Goal: Task Accomplishment & Management: Complete application form

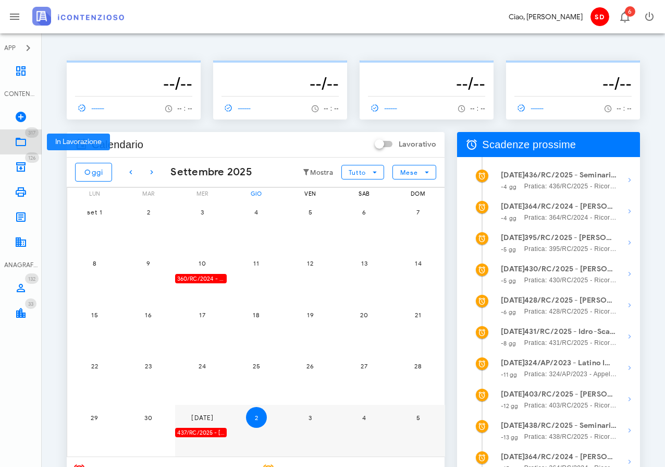
click at [20, 142] on icon at bounding box center [21, 142] width 13 height 13
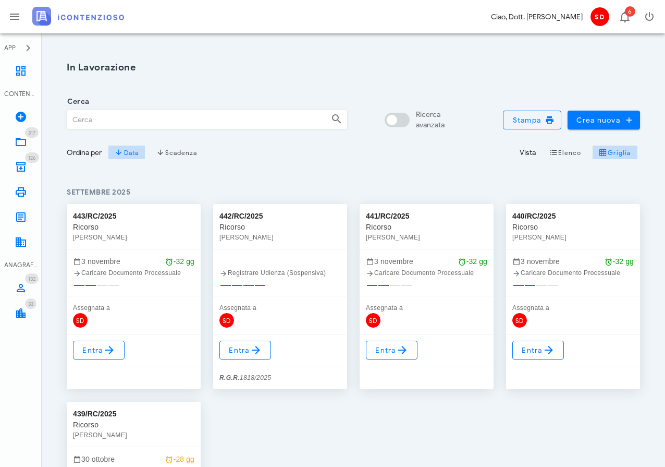
click at [111, 121] on input "Cerca" at bounding box center [194, 120] width 255 height 18
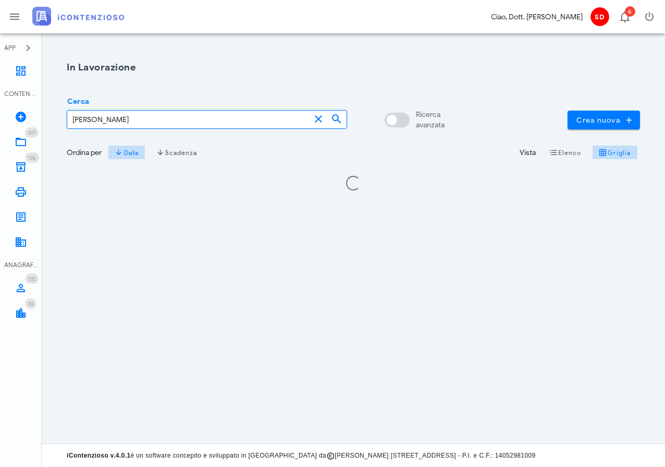
type input "[PERSON_NAME]"
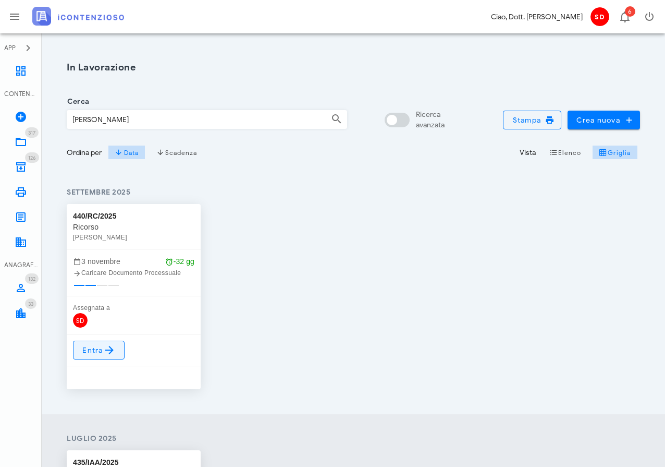
click at [96, 350] on span "Entra" at bounding box center [99, 349] width 34 height 13
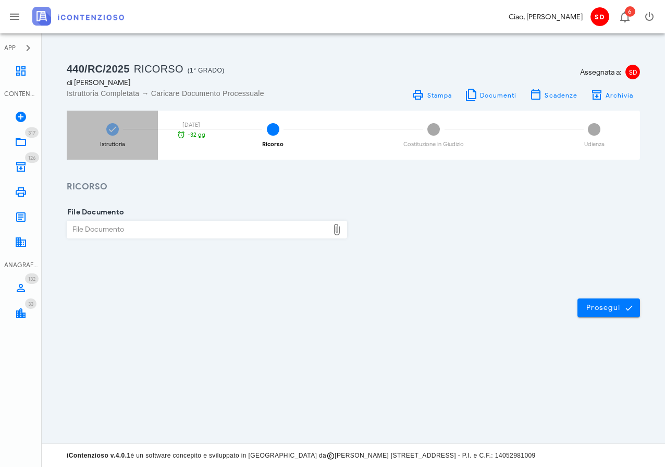
click at [112, 129] on icon at bounding box center [112, 129] width 10 height 10
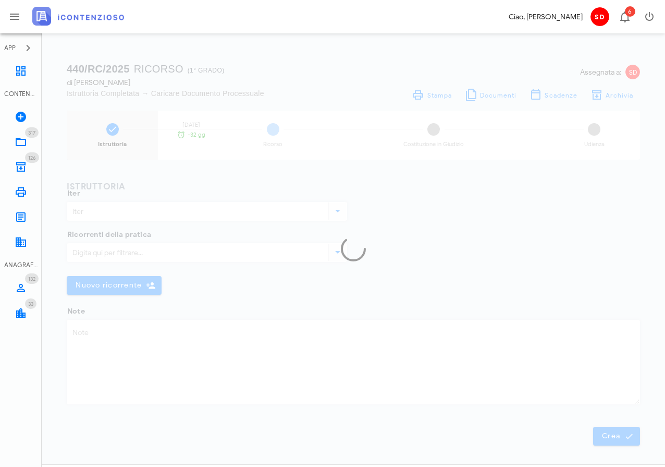
type input "Ricorso"
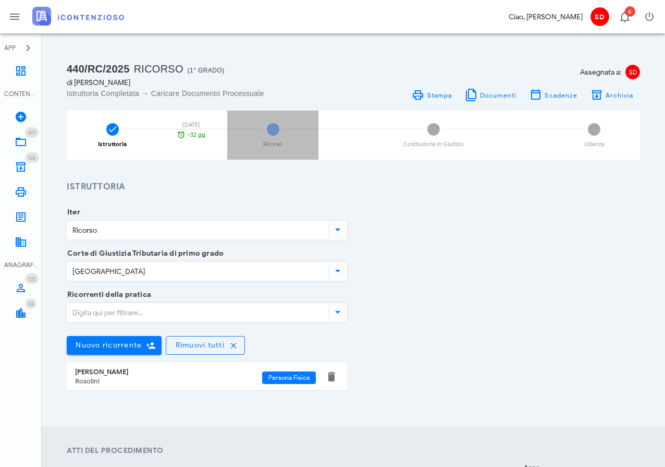
click at [271, 129] on span "2" at bounding box center [273, 129] width 13 height 13
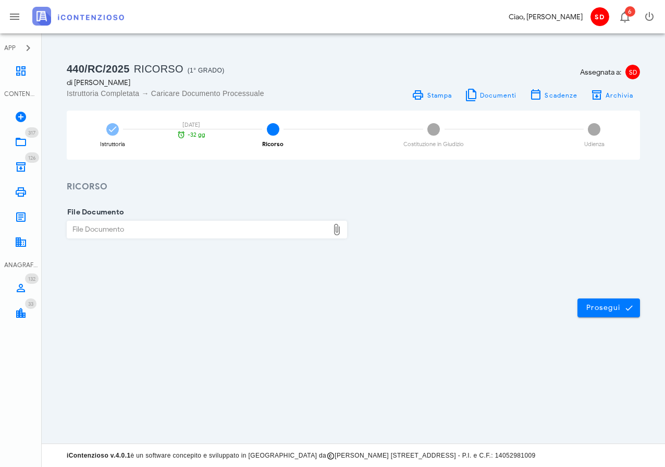
click at [177, 228] on div "File Documento" at bounding box center [197, 229] width 261 height 17
type input "C:\fakepath\Ricorso.docx"
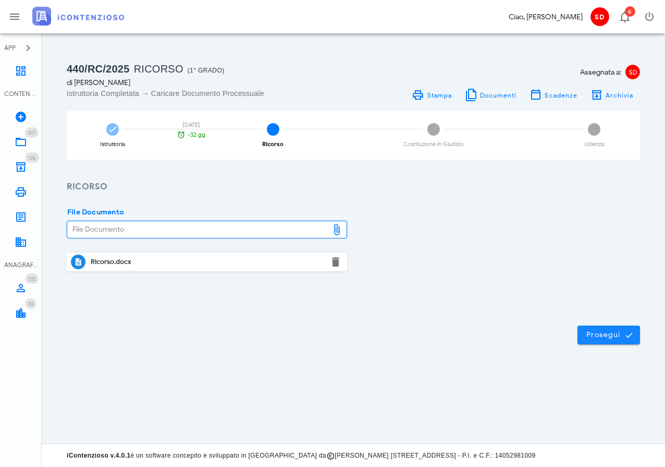
click at [605, 331] on span "Prosegui" at bounding box center [609, 334] width 46 height 9
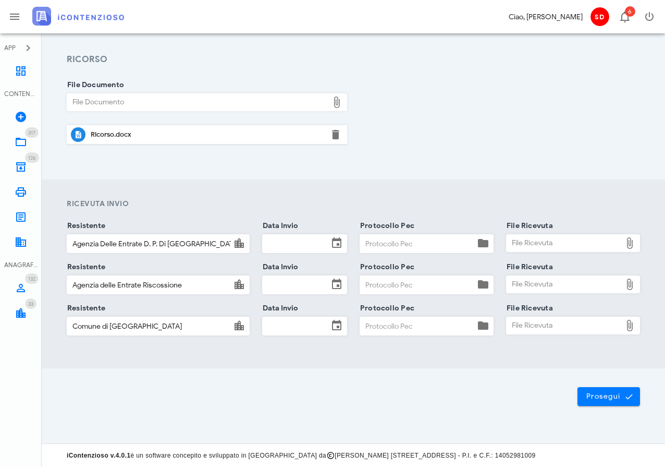
scroll to position [127, 0]
click at [302, 246] on input "Data Invio" at bounding box center [296, 244] width 66 height 18
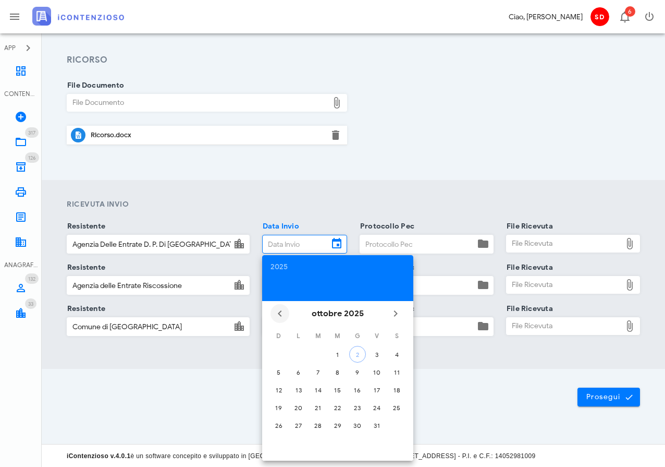
click at [278, 313] on icon "Il mese scorso" at bounding box center [280, 313] width 13 height 13
click at [373, 387] on div "19" at bounding box center [377, 390] width 17 height 8
type input "19/09/2025"
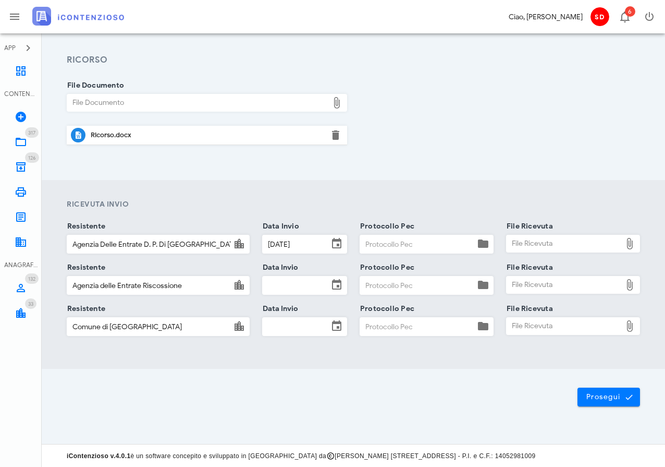
click at [294, 284] on input "Data Invio" at bounding box center [296, 285] width 66 height 18
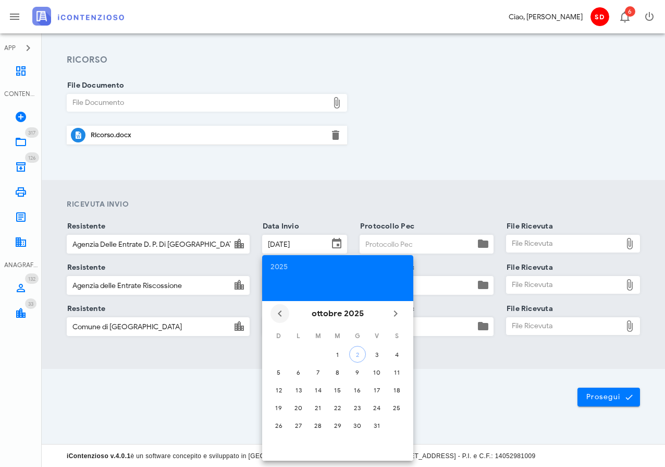
click at [278, 314] on icon "Il mese scorso" at bounding box center [280, 313] width 13 height 13
click at [379, 386] on div "19" at bounding box center [377, 390] width 17 height 8
type input "19/09/2025"
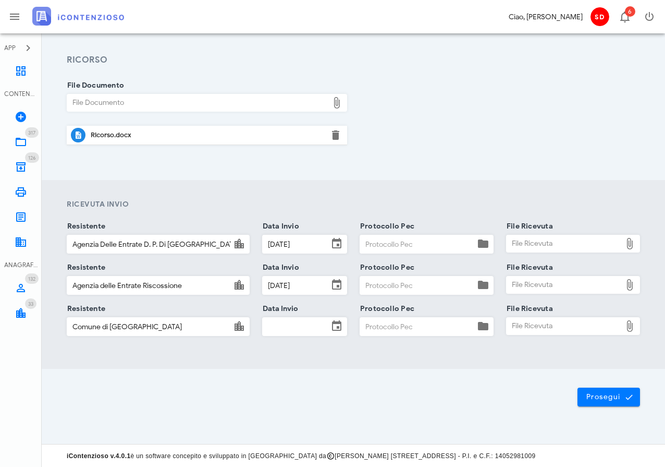
click at [281, 321] on input "Data Invio" at bounding box center [296, 326] width 66 height 18
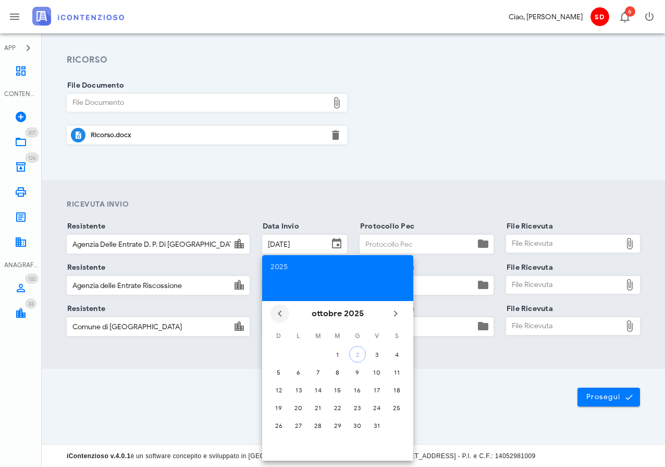
click at [275, 312] on icon "Il mese scorso" at bounding box center [280, 313] width 13 height 13
click at [373, 390] on div "19" at bounding box center [377, 390] width 17 height 8
type input "19/09/2025"
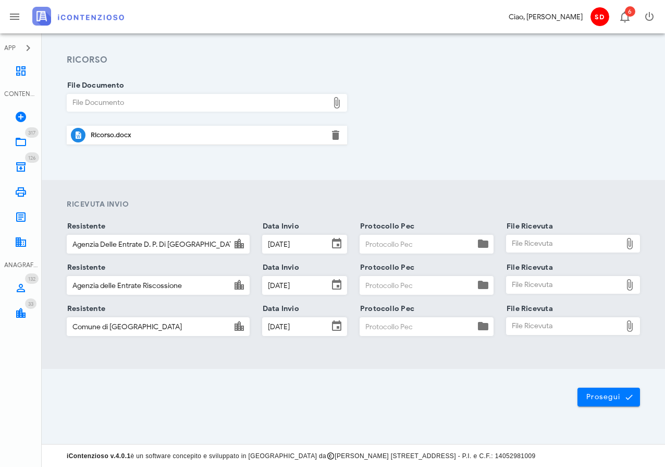
click at [397, 247] on input "Protocollo Pec" at bounding box center [417, 244] width 115 height 18
type input "pec"
click at [375, 284] on input "Protocollo Pec" at bounding box center [417, 285] width 115 height 18
type input "pec"
click at [377, 326] on input "Protocollo Pec" at bounding box center [417, 326] width 115 height 18
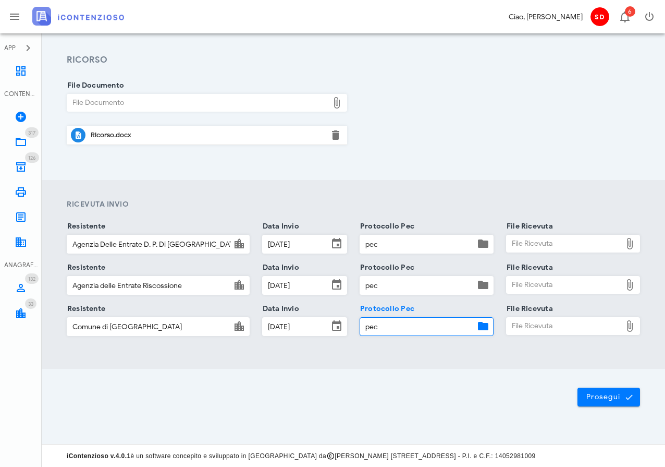
type input "pec"
click at [563, 242] on div "File Ricevuta" at bounding box center [564, 243] width 115 height 17
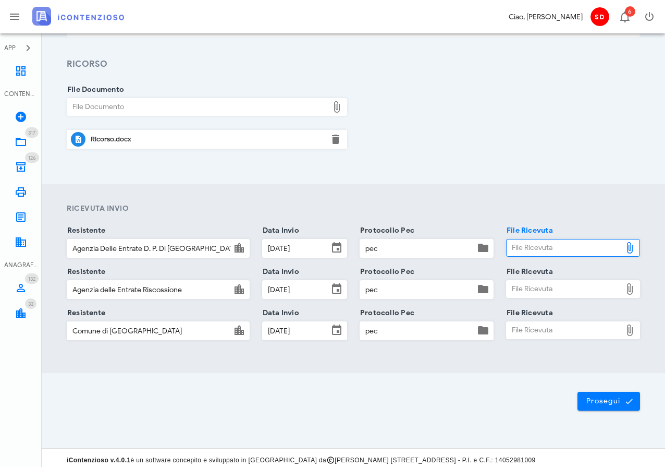
scroll to position [125, 0]
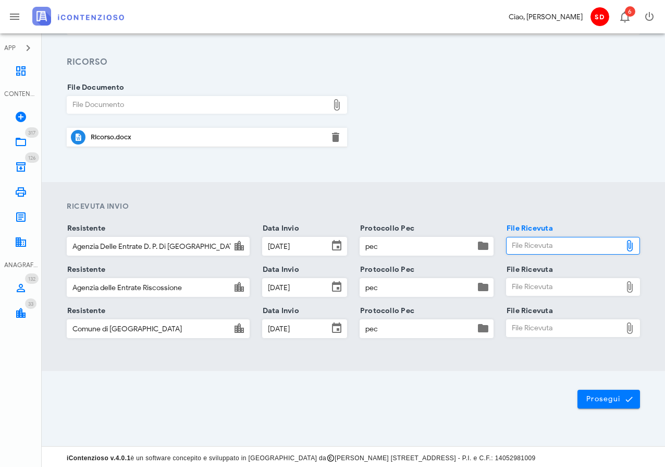
click at [524, 244] on div "File Ricevuta" at bounding box center [564, 245] width 115 height 17
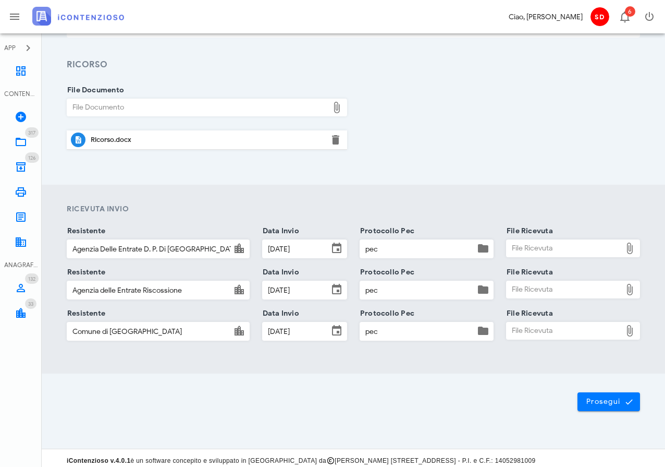
type input "C:\fakepath\Consegna pec ADE.pdf"
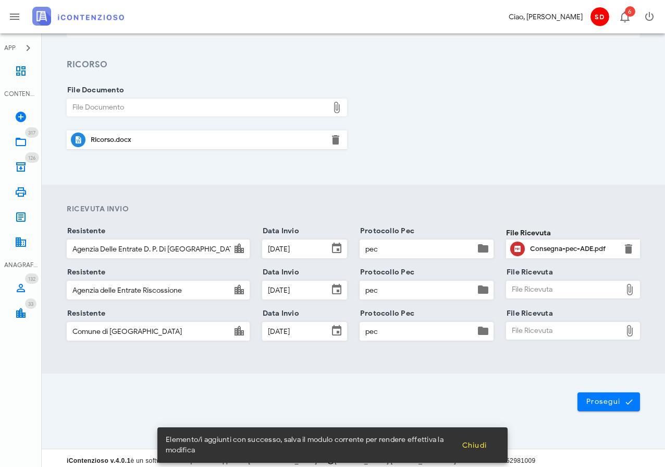
click at [545, 293] on div "File Ricevuta" at bounding box center [564, 289] width 115 height 17
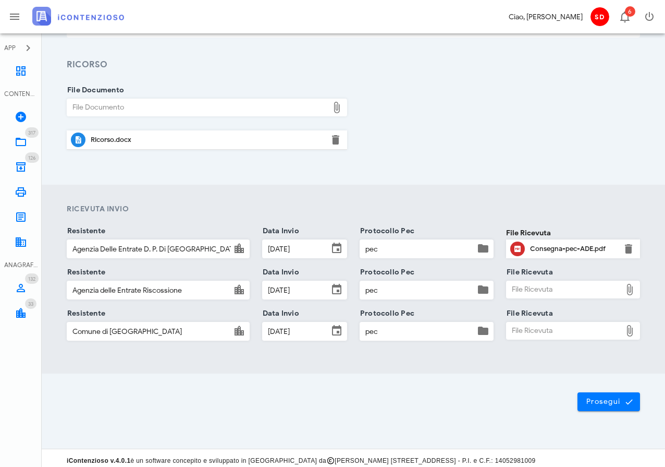
type input "C:\fakepath\Consegna pec ADER.pdf"
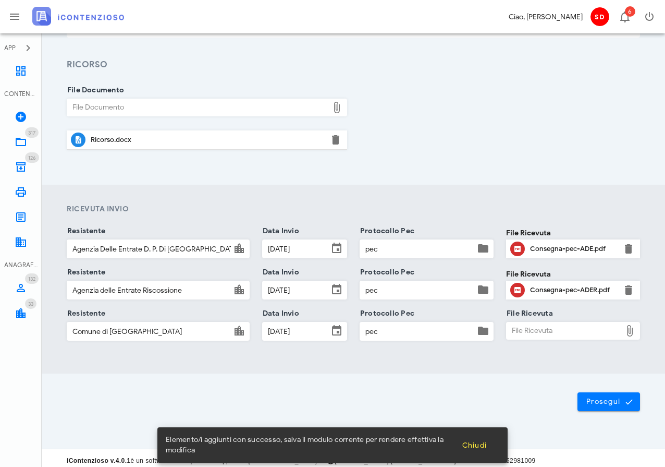
click at [535, 336] on div "File Ricevuta" at bounding box center [564, 330] width 115 height 17
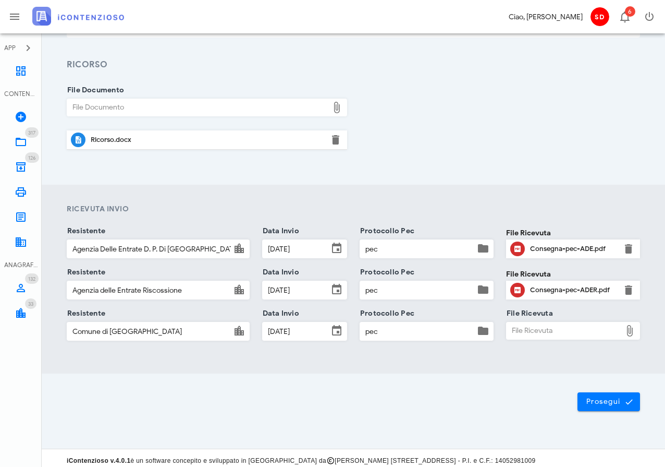
type input "C:\fakepath\Consegna pec Comune Rosolini.pdf"
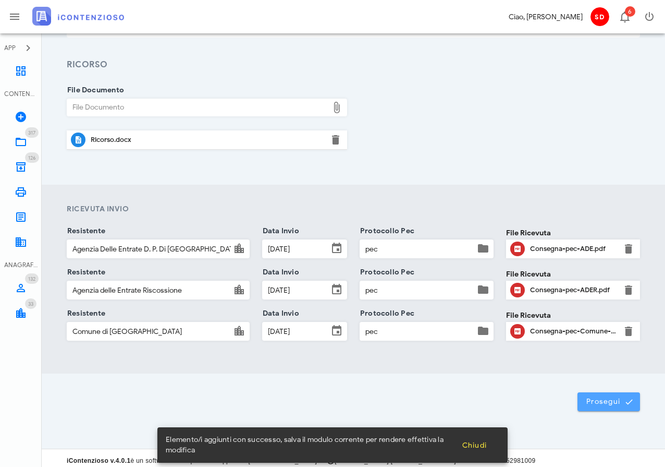
click at [620, 398] on span "Prosegui" at bounding box center [609, 401] width 46 height 9
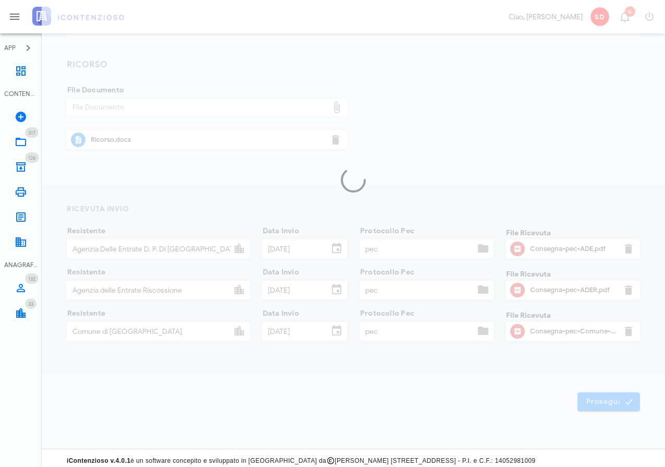
scroll to position [51, 0]
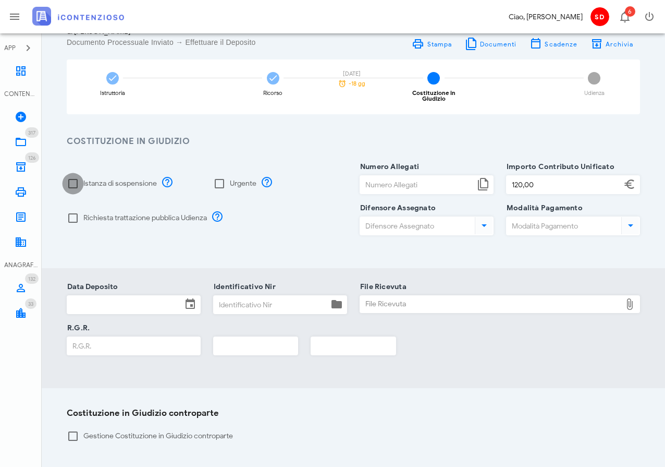
click at [77, 178] on div at bounding box center [73, 184] width 18 height 18
checkbox input "true"
click at [222, 177] on div at bounding box center [220, 184] width 18 height 18
checkbox input "true"
click at [384, 178] on input "Numero Allegati" at bounding box center [417, 185] width 115 height 18
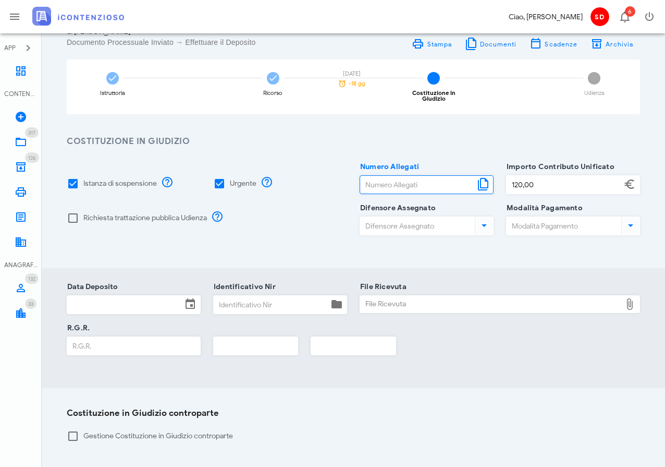
type input "6"
type input "14"
click at [400, 225] on input "Difensore Assegnato" at bounding box center [416, 226] width 113 height 18
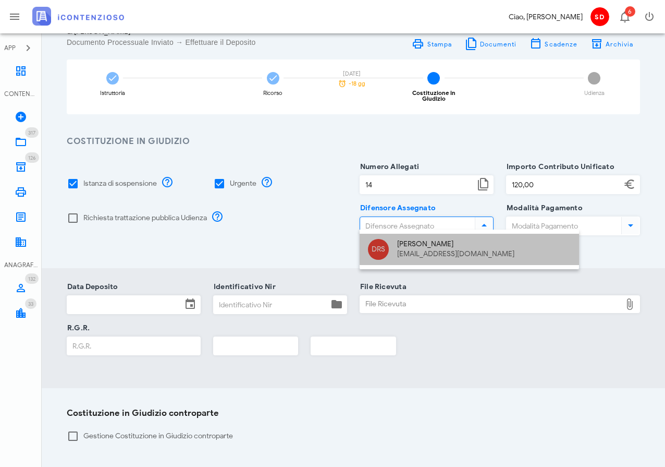
click at [416, 250] on div "raffaelesolarino@studiosolarino.it" at bounding box center [484, 254] width 174 height 9
type input "Dott. Raffaele Solarino"
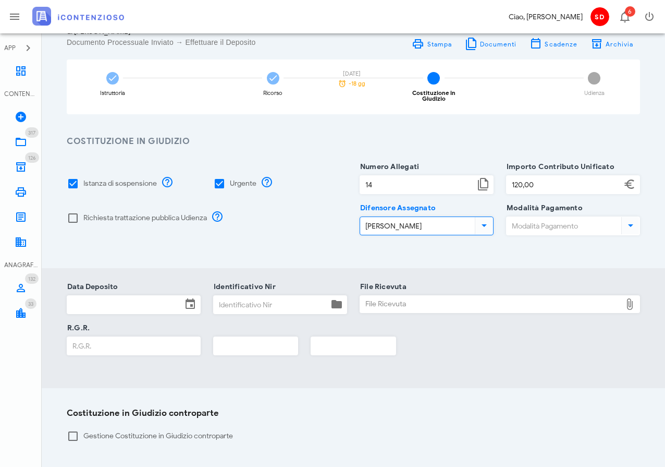
click at [571, 220] on input "Modalità Pagamento" at bounding box center [563, 226] width 113 height 18
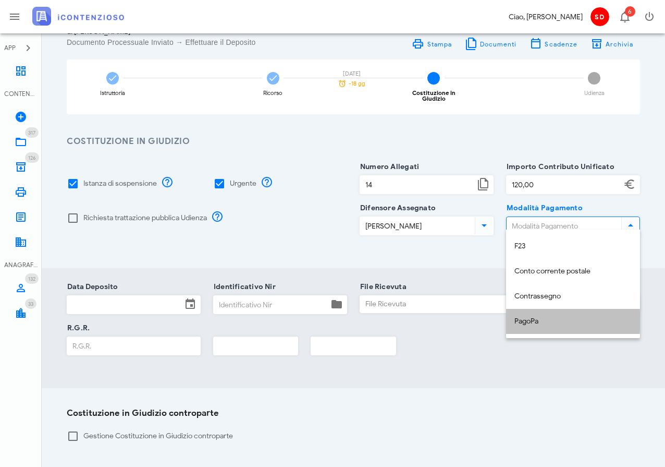
click at [538, 320] on div "PagoPa" at bounding box center [572, 321] width 117 height 9
type input "PagoPa"
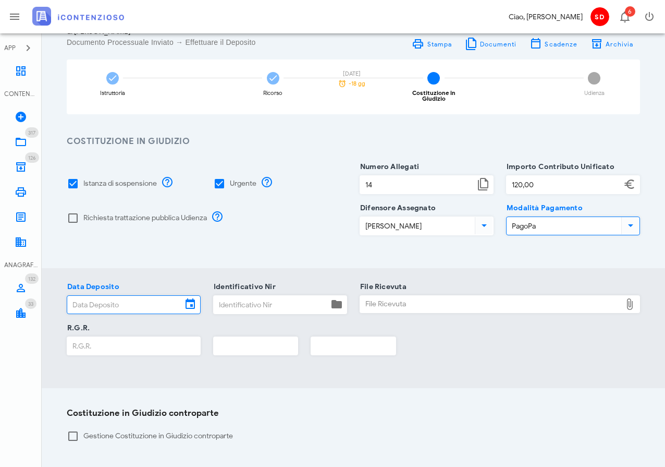
click at [112, 296] on input "Data Deposito" at bounding box center [124, 305] width 115 height 18
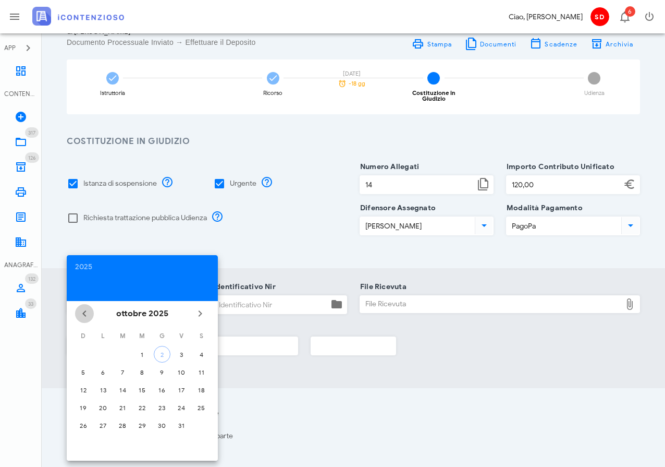
click at [79, 312] on icon "Il mese scorso" at bounding box center [84, 313] width 13 height 13
click at [183, 387] on div "19" at bounding box center [181, 390] width 17 height 8
type input "19/09/2025"
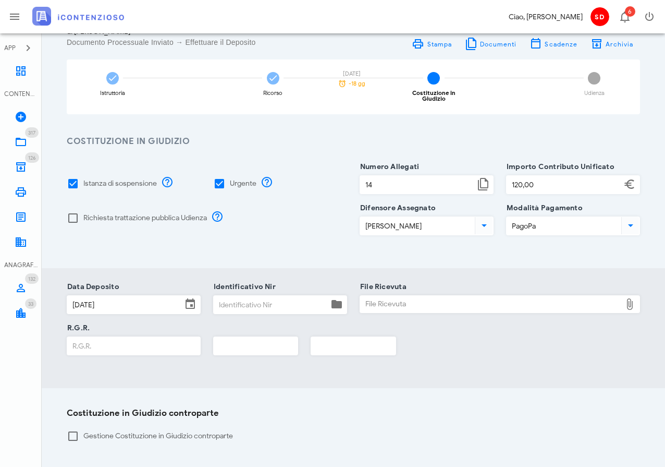
click at [399, 297] on div "File Ricevuta" at bounding box center [490, 304] width 261 height 17
type input "C:\fakepath\Ricevuta_NIR_T-1382045-2025.pdf"
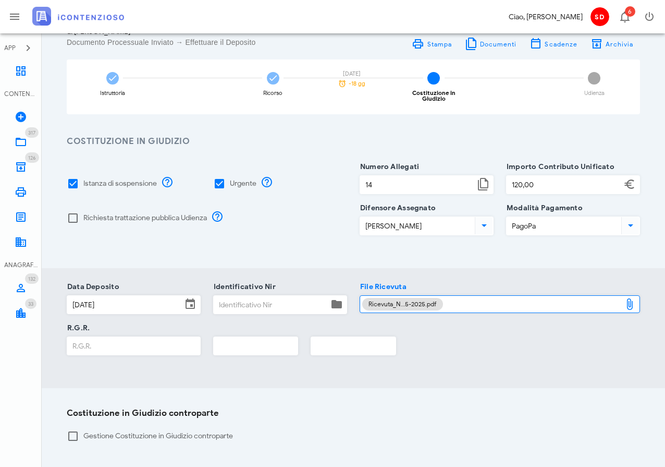
click at [445, 298] on div "Ricevuta_N…5-2025.pdf" at bounding box center [490, 304] width 261 height 17
click at [461, 298] on div "Ricevuta_N…5-2025.pdf" at bounding box center [490, 304] width 261 height 17
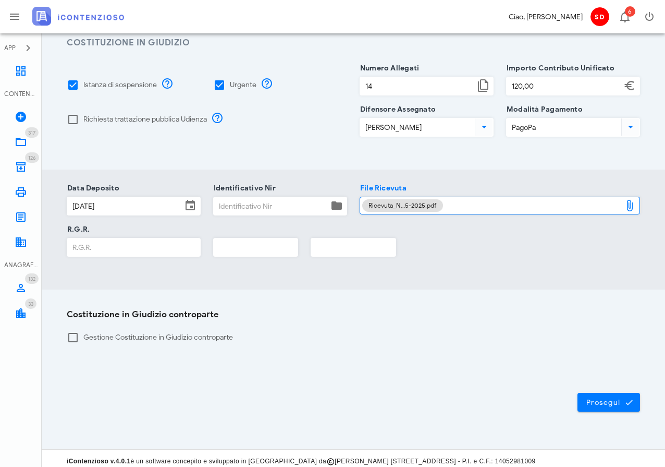
scroll to position [149, 0]
click at [603, 399] on span "Prosegui" at bounding box center [609, 402] width 46 height 9
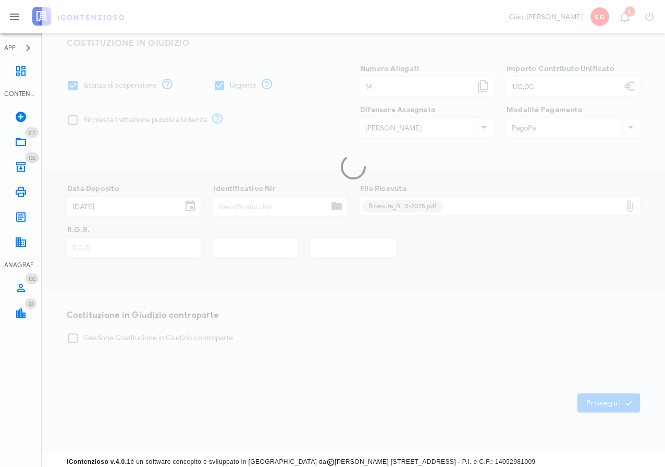
scroll to position [0, 0]
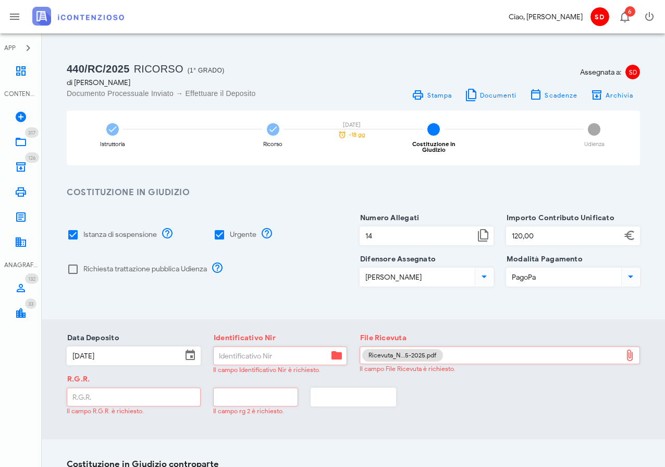
click at [445, 349] on div "Ricevuta_N…5-2025.pdf" at bounding box center [490, 355] width 261 height 17
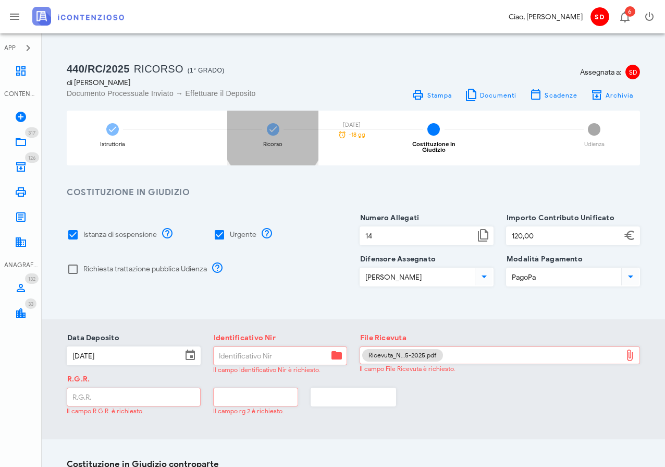
click at [278, 130] on span at bounding box center [273, 129] width 13 height 13
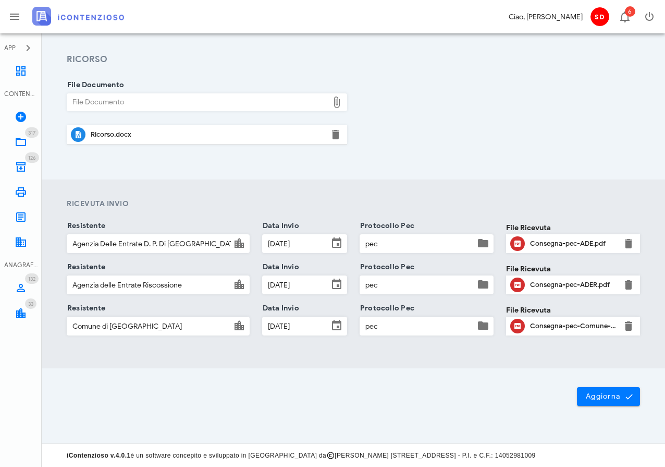
scroll to position [127, 0]
click at [611, 396] on span "Aggiorna" at bounding box center [608, 396] width 46 height 9
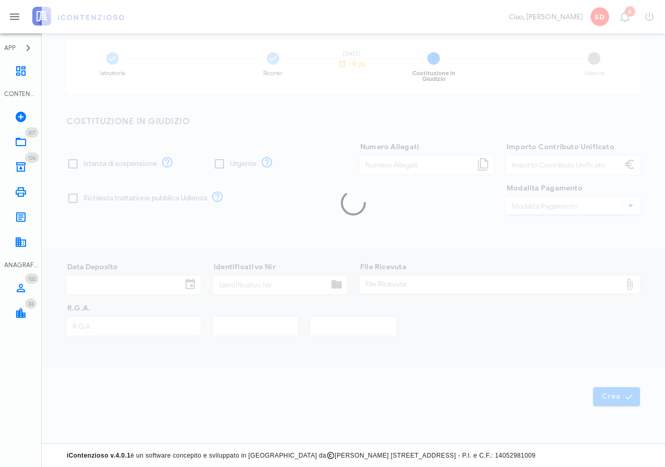
scroll to position [65, 0]
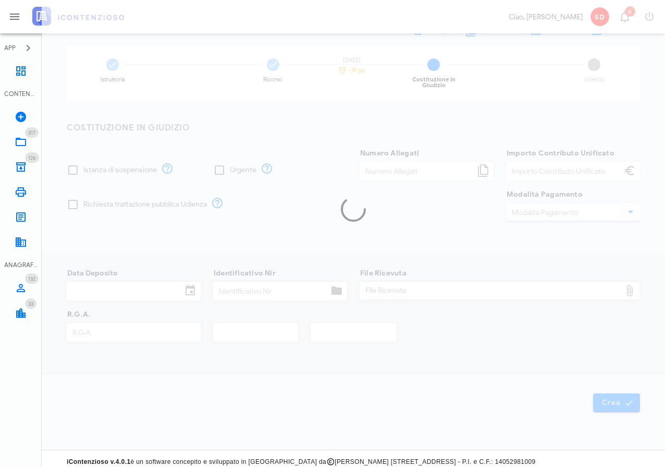
type input "120,00"
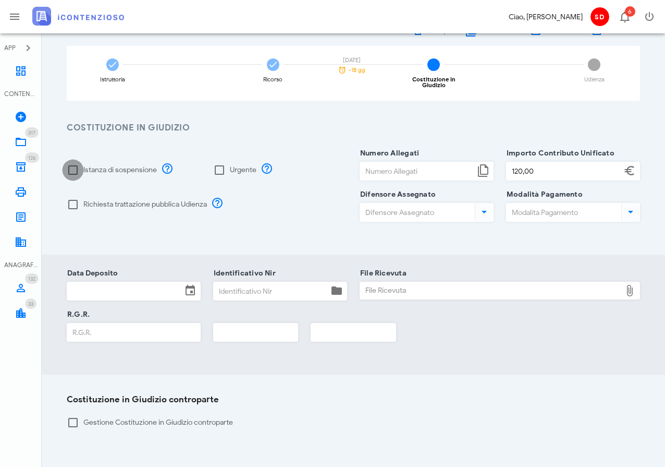
click at [75, 163] on div at bounding box center [73, 170] width 18 height 18
checkbox input "true"
click at [220, 162] on div at bounding box center [220, 170] width 18 height 18
checkbox input "true"
click at [371, 165] on input "Numero Allegati" at bounding box center [417, 171] width 115 height 18
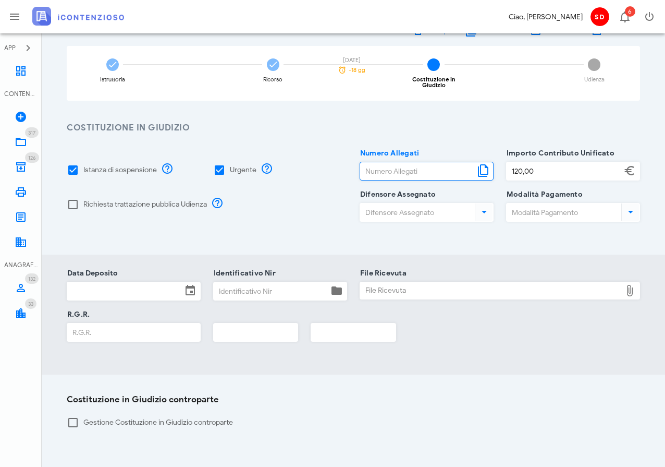
click at [423, 286] on div "File Ricevuta" at bounding box center [490, 290] width 261 height 17
type input "C:\fakepath\Ricevuta_NIR_T-1382045-2025.pdf"
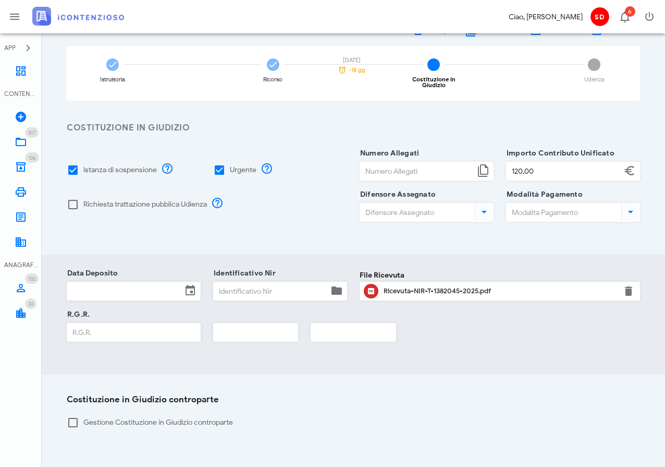
click at [409, 162] on input "Numero Allegati" at bounding box center [417, 171] width 115 height 18
type input "14"
click at [408, 210] on input "Difensore Assegnato" at bounding box center [416, 212] width 113 height 18
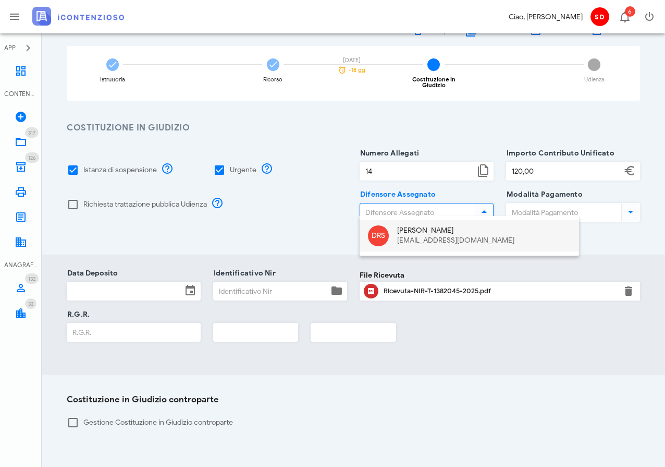
click at [414, 228] on div "Dott. Raffaele Solarino" at bounding box center [484, 230] width 174 height 9
type input "Dott. Raffaele Solarino"
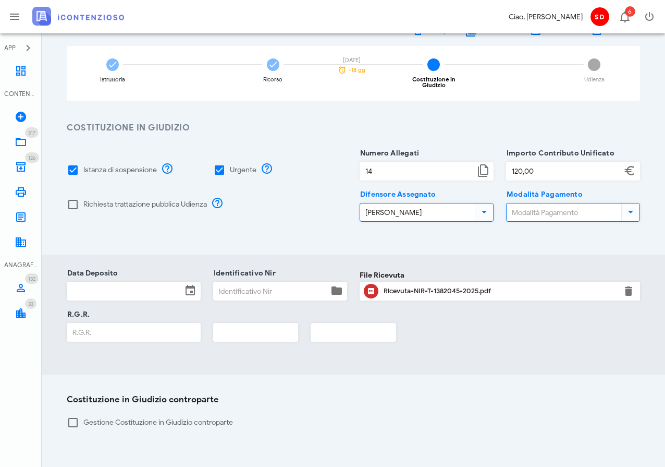
click at [516, 208] on input "Modalità Pagamento" at bounding box center [563, 212] width 113 height 18
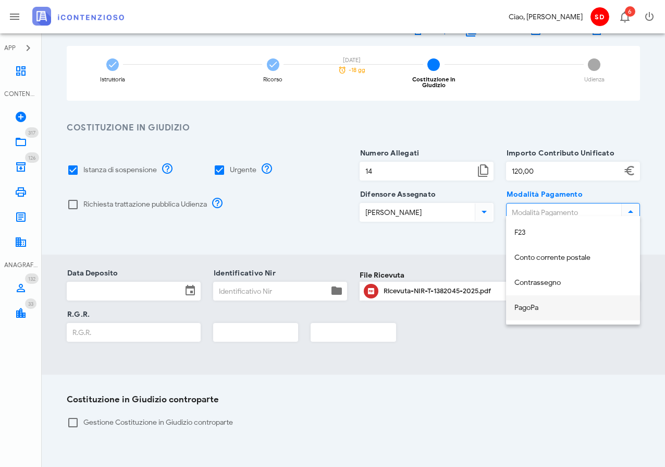
click at [528, 309] on div "PagoPa" at bounding box center [572, 307] width 117 height 9
type input "PagoPa"
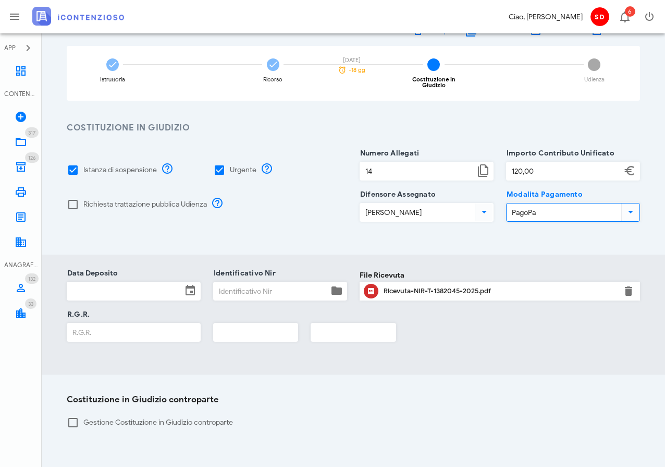
click at [106, 289] on input "Data Deposito" at bounding box center [124, 291] width 115 height 18
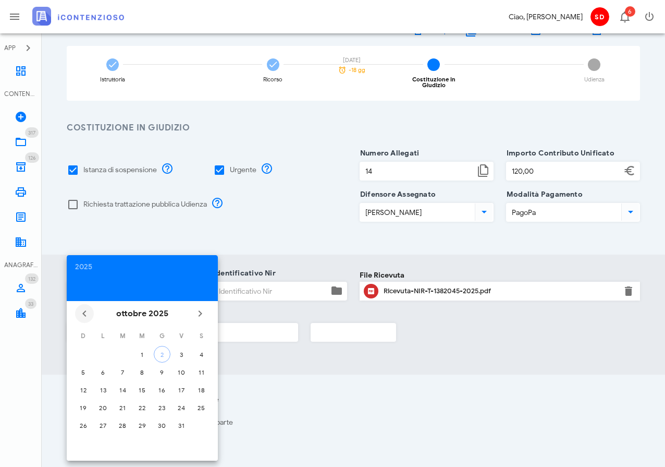
click at [85, 310] on icon "Il mese scorso" at bounding box center [84, 313] width 13 height 13
click at [183, 388] on div "19" at bounding box center [181, 390] width 17 height 8
type input "19/09/2025"
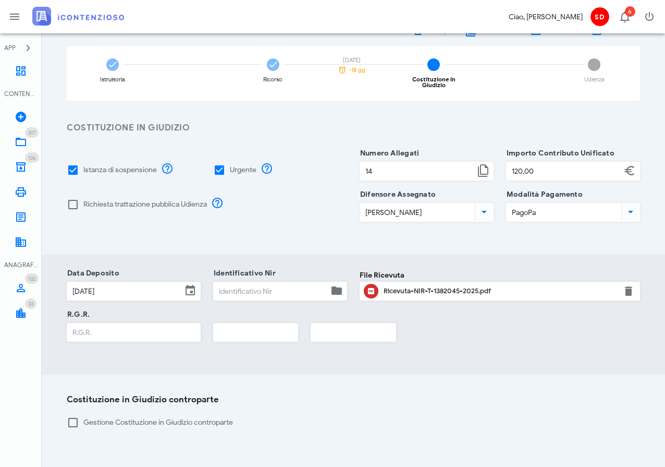
click at [246, 285] on input "Identificativo Nir" at bounding box center [271, 291] width 115 height 18
type input "1382045"
click at [93, 324] on input "R.G.R." at bounding box center [133, 332] width 133 height 18
type input "1704"
type input "2025"
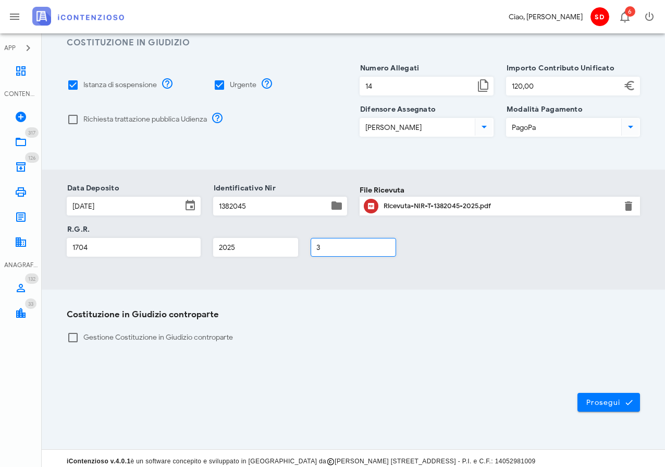
scroll to position [149, 0]
type input "3"
click at [604, 398] on span "Prosegui" at bounding box center [609, 402] width 46 height 9
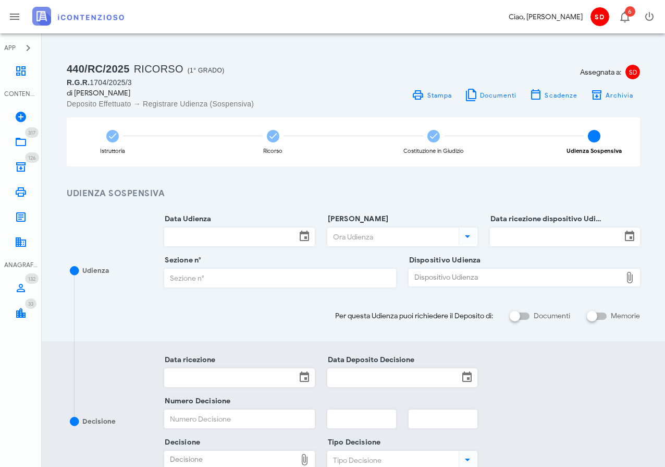
scroll to position [0, 0]
click at [204, 236] on input "Data Udienza" at bounding box center [230, 237] width 131 height 18
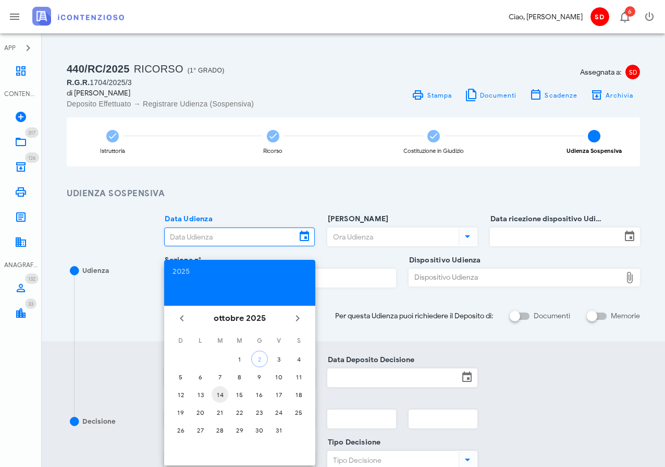
click at [220, 392] on div "14" at bounding box center [220, 394] width 17 height 8
type input "14/10/2025"
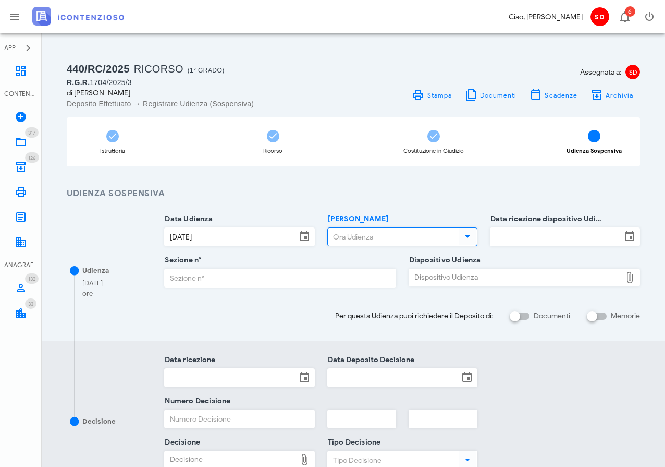
click at [362, 237] on input "Ora Udienza" at bounding box center [392, 237] width 129 height 18
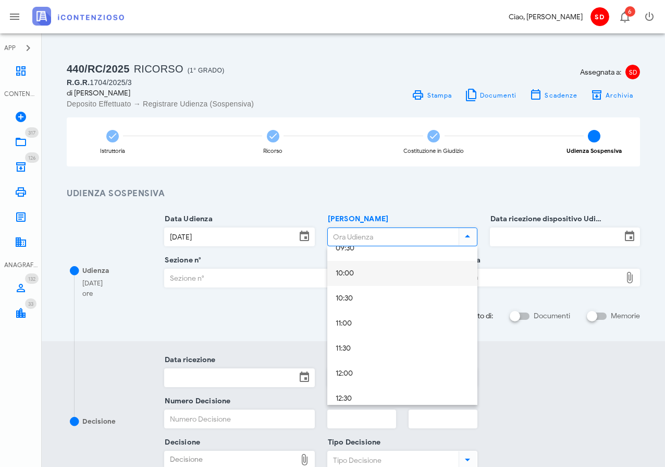
scroll to position [491, 0]
click at [359, 296] on div "10:30" at bounding box center [402, 297] width 133 height 9
type input "10:30"
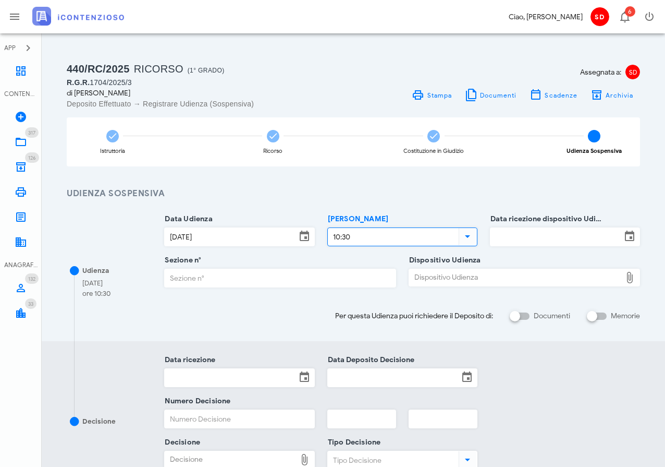
click at [518, 236] on input "Data ricezione dispositivo Udienza" at bounding box center [555, 237] width 131 height 18
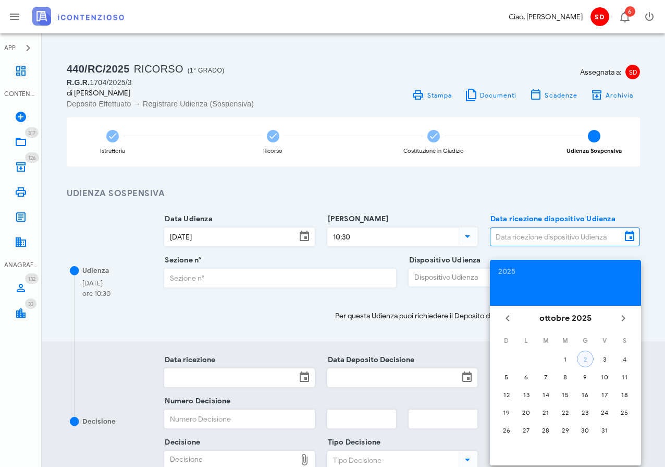
click at [584, 361] on div "2" at bounding box center [586, 359] width 16 height 8
type input "02/10/2025"
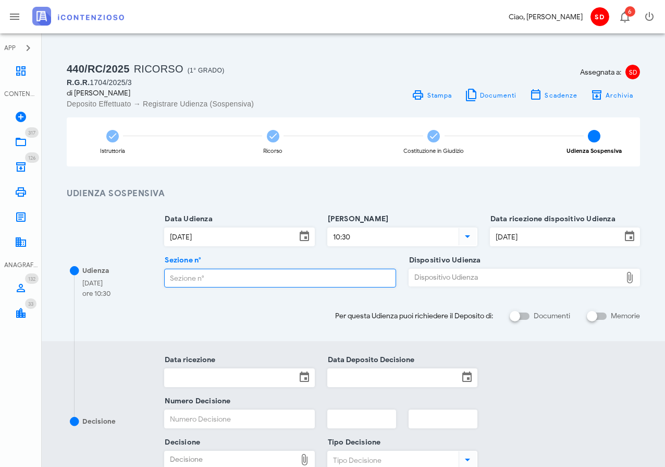
click at [237, 277] on input "Sezione n°" at bounding box center [280, 278] width 230 height 18
type input "3"
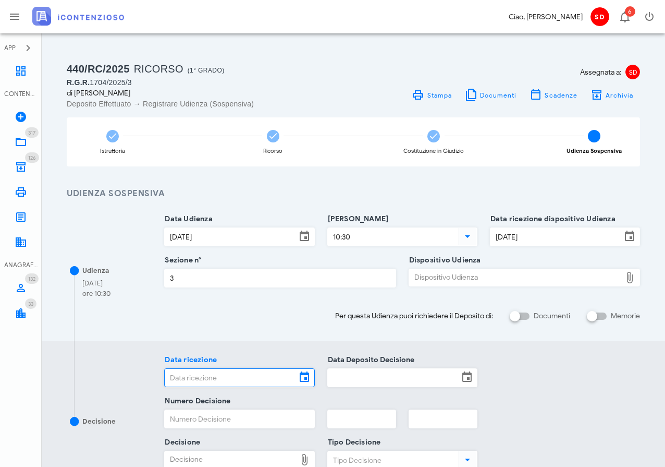
click at [456, 278] on div "Dispositivo Udienza" at bounding box center [515, 277] width 212 height 17
type input "C:\fakepath\ComProvv___1704_2025.pdf"
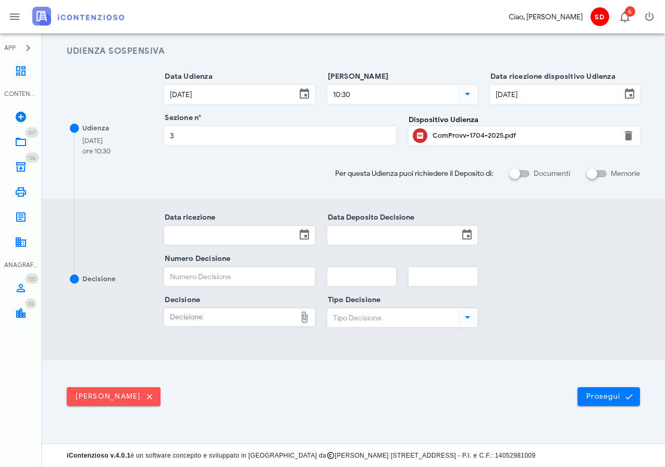
scroll to position [142, 0]
click at [609, 396] on span "Prosegui" at bounding box center [608, 395] width 46 height 9
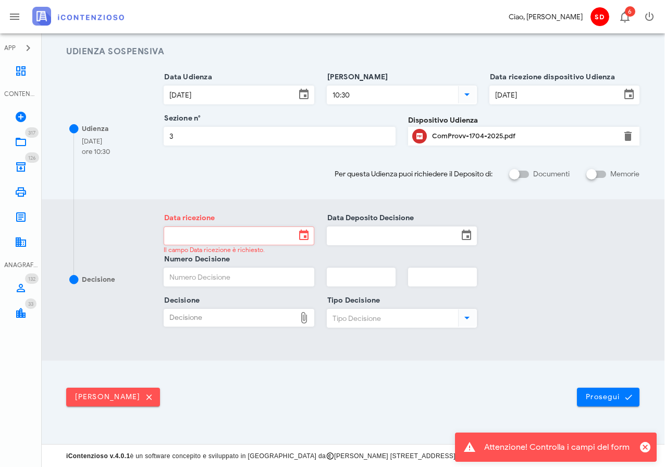
scroll to position [0, 1]
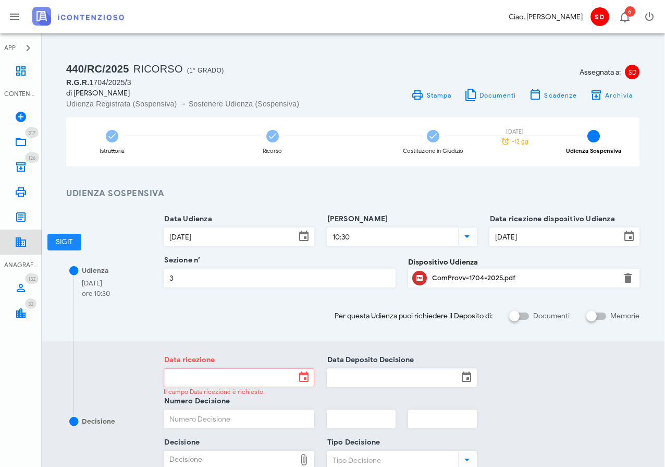
click at [21, 243] on icon at bounding box center [21, 242] width 13 height 13
